Goal: Obtain resource: Obtain resource

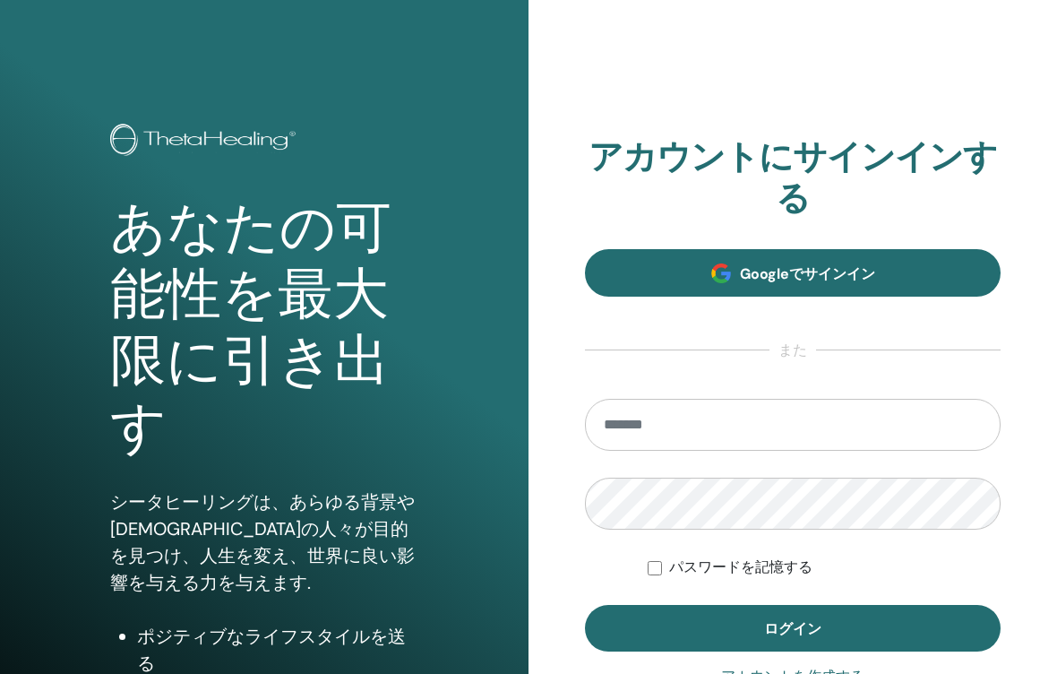
click at [860, 273] on span "Googleでサインイン" at bounding box center [807, 273] width 135 height 19
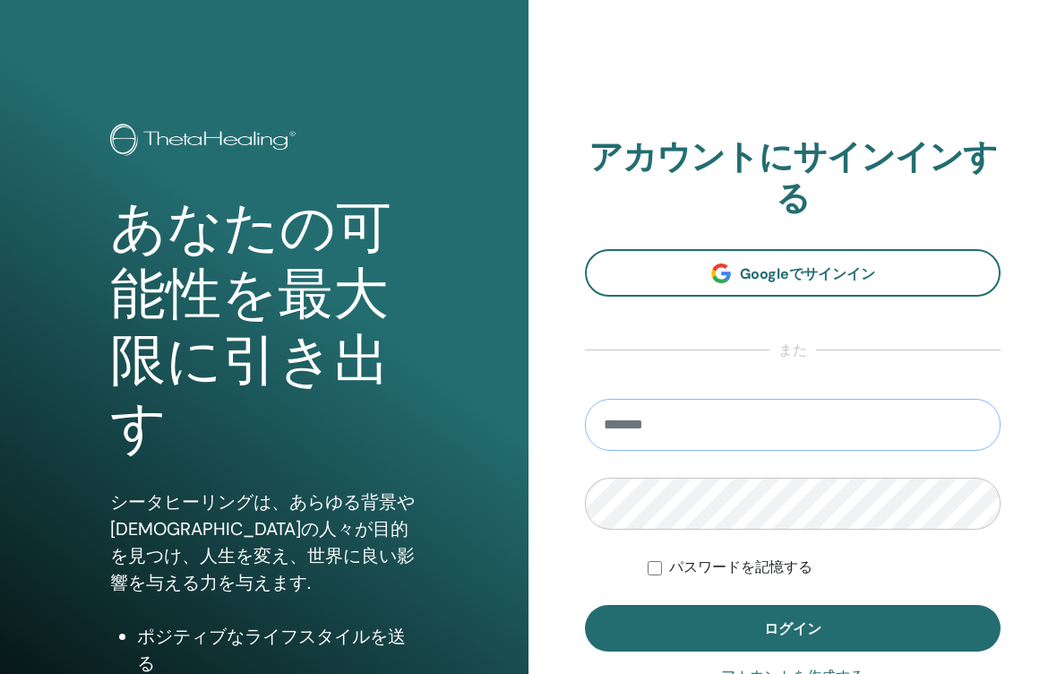
click at [787, 430] on input "email" at bounding box center [793, 425] width 416 height 52
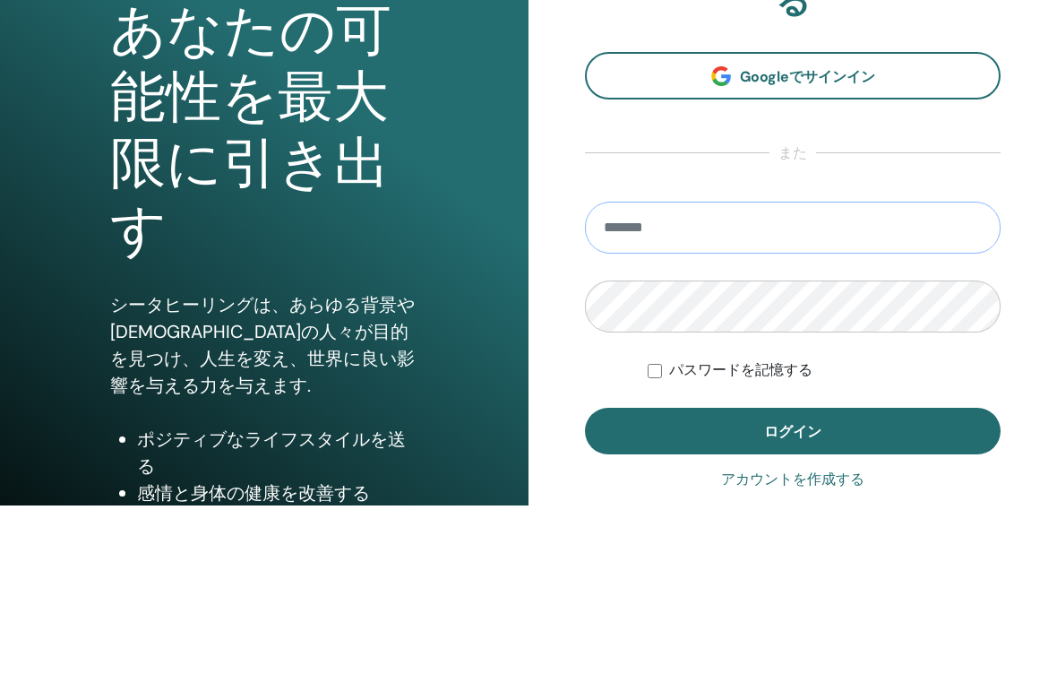
type input "**********"
click at [793, 577] on button "ログイン" at bounding box center [793, 600] width 416 height 47
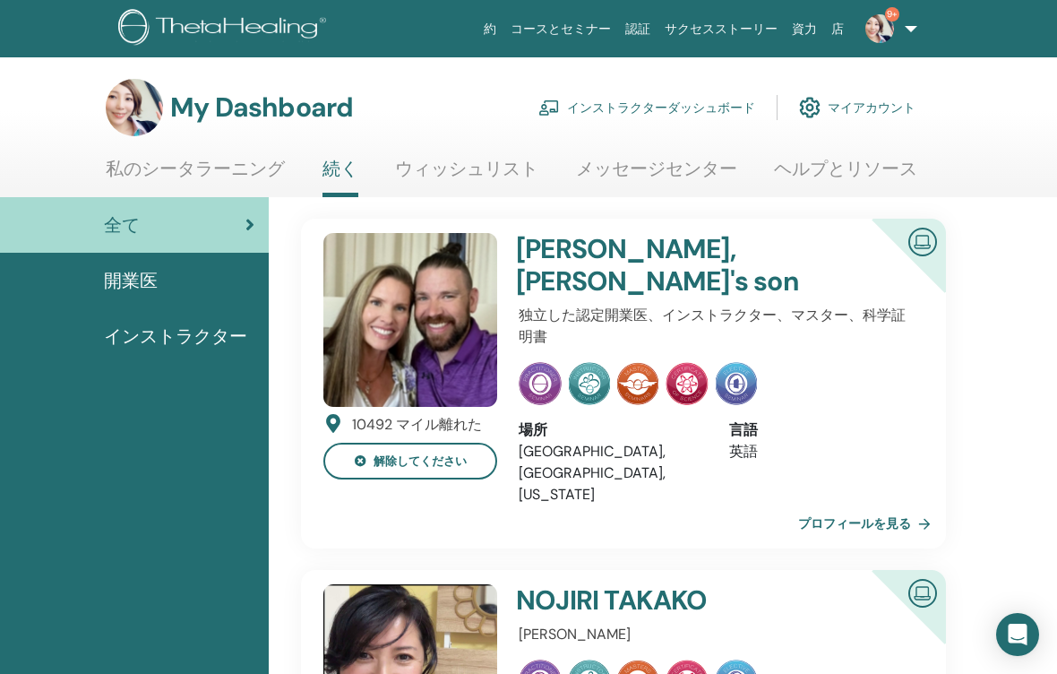
click at [693, 102] on link "インストラクターダッシュボード" at bounding box center [646, 107] width 217 height 39
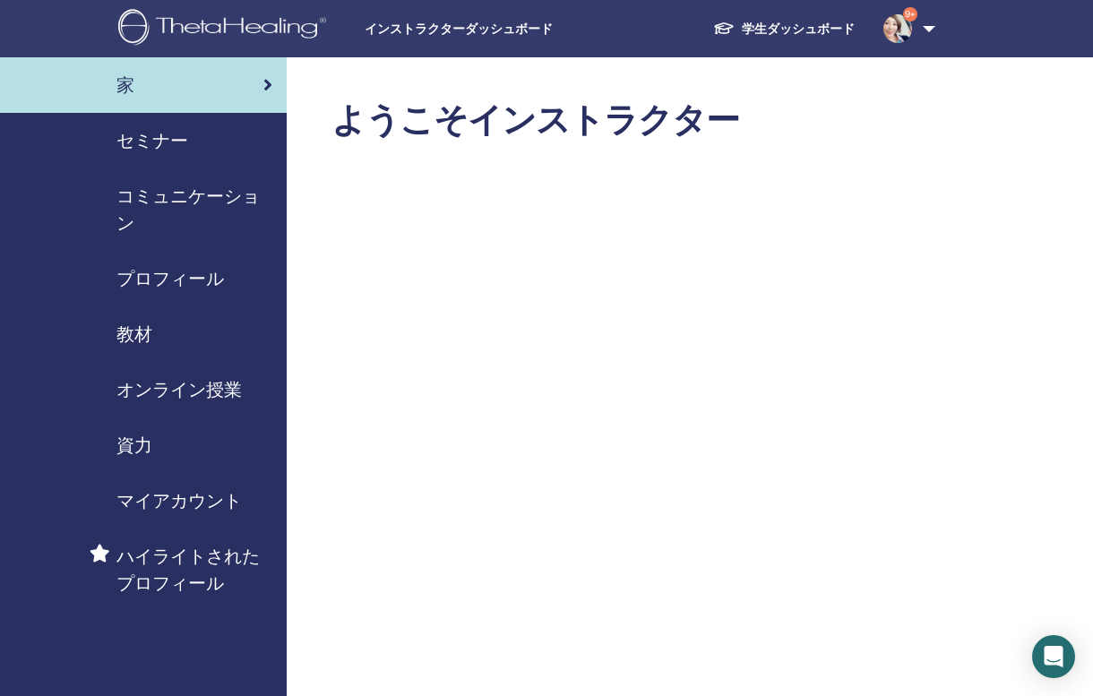
click at [156, 147] on span "セミナー" at bounding box center [152, 140] width 72 height 27
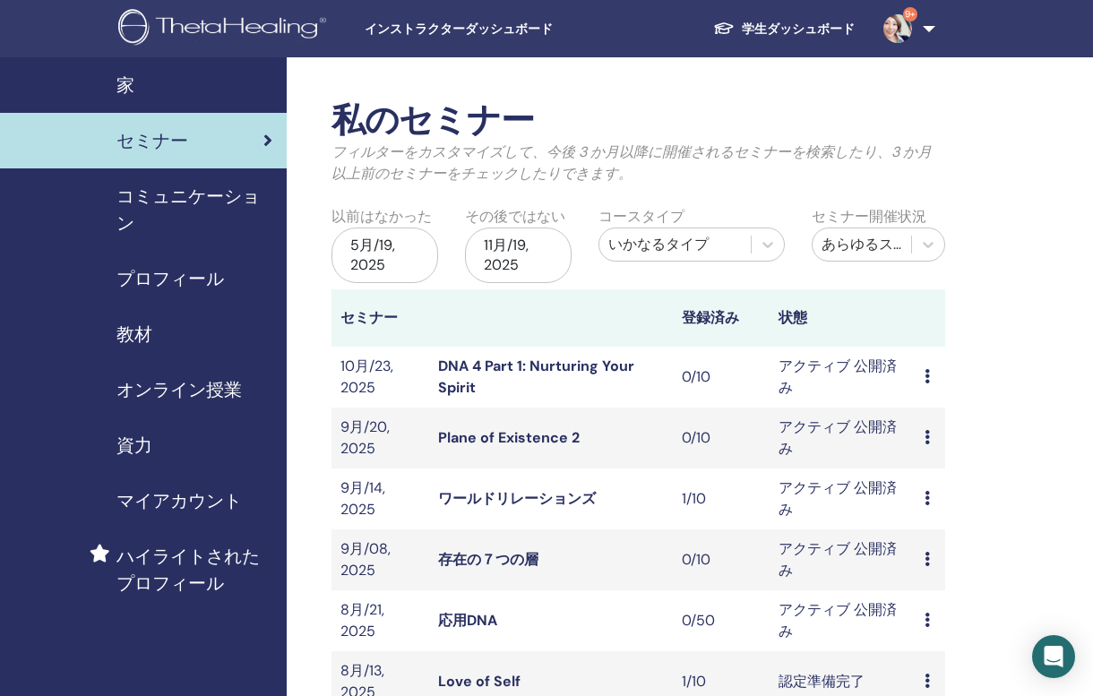
click at [181, 204] on span "コミュニケーション" at bounding box center [194, 210] width 156 height 54
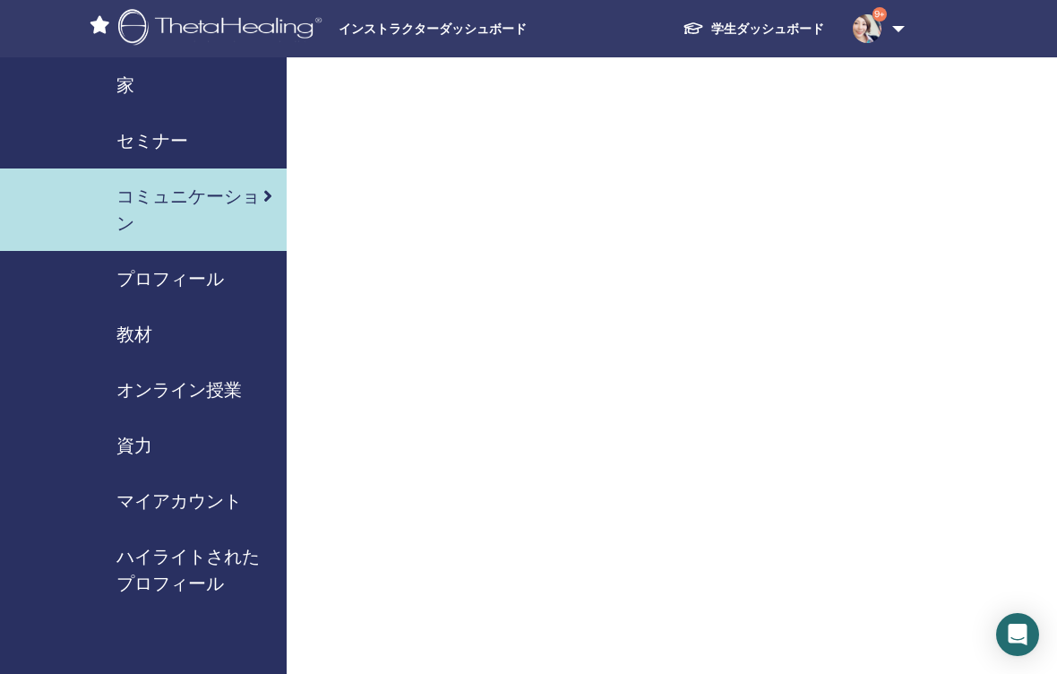
click at [154, 430] on link "資力" at bounding box center [143, 445] width 287 height 56
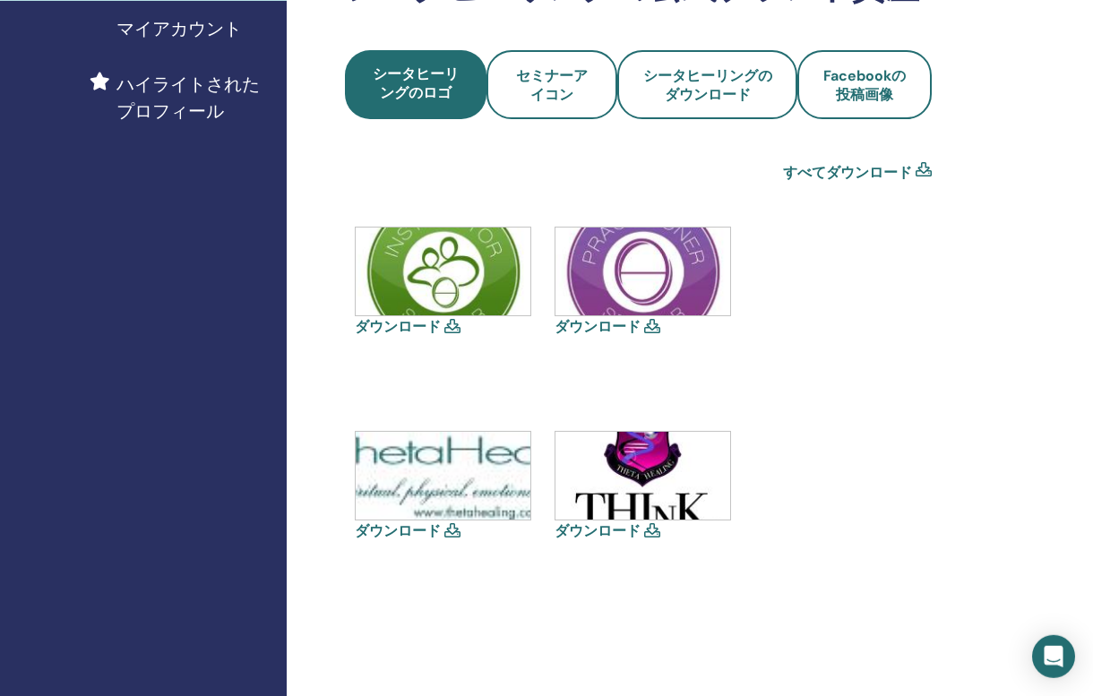
scroll to position [471, 0]
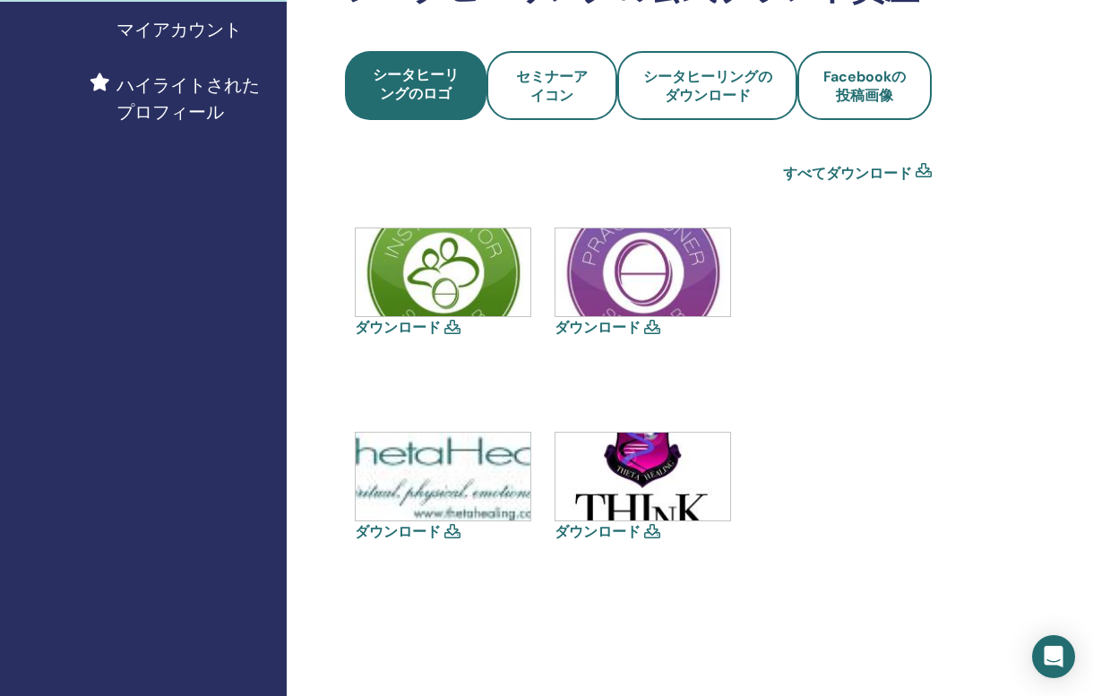
click at [622, 482] on img at bounding box center [642, 477] width 175 height 88
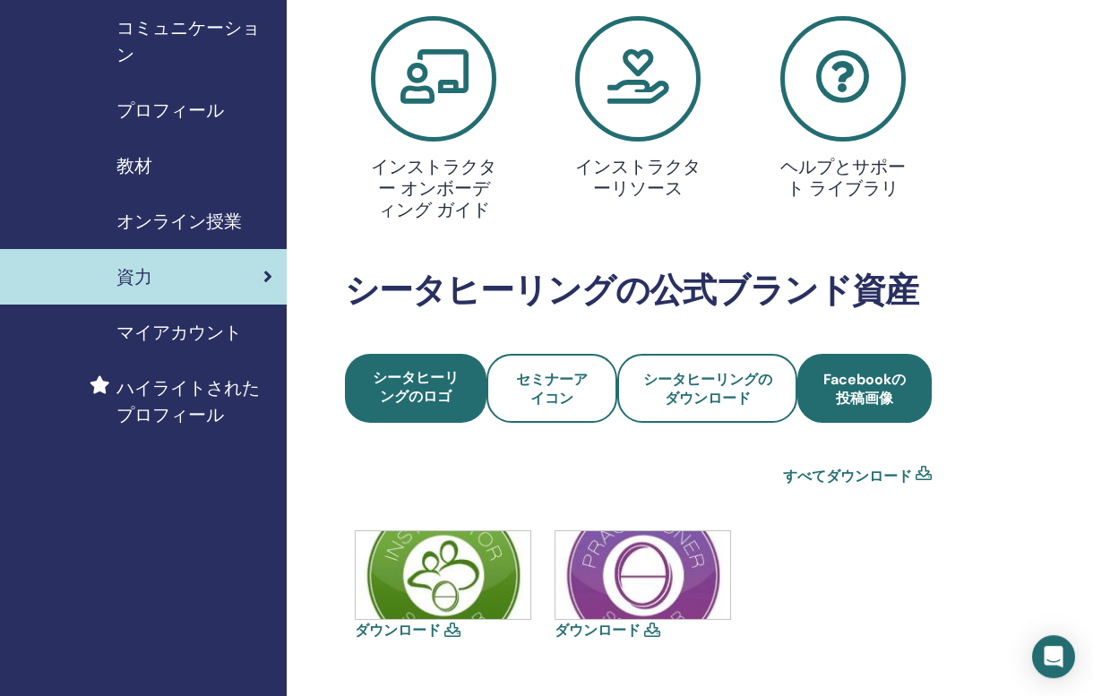
scroll to position [168, 0]
click at [863, 396] on span "Facebookの投稿画像" at bounding box center [864, 389] width 86 height 38
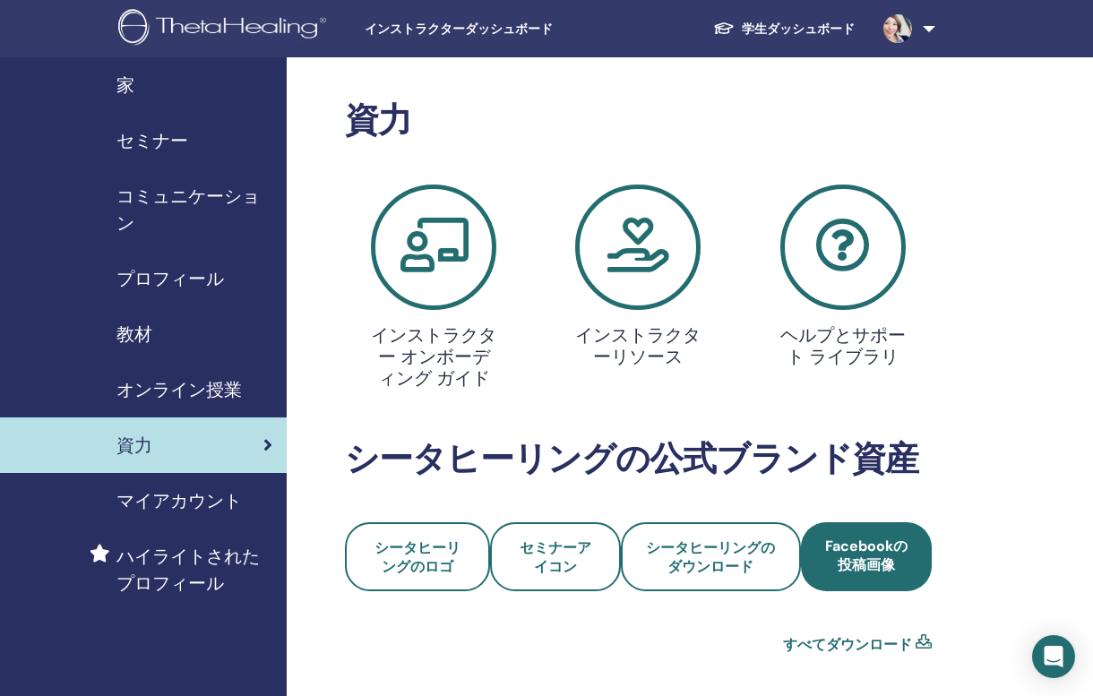
click at [670, 225] on icon at bounding box center [637, 247] width 125 height 125
